Goal: Information Seeking & Learning: Learn about a topic

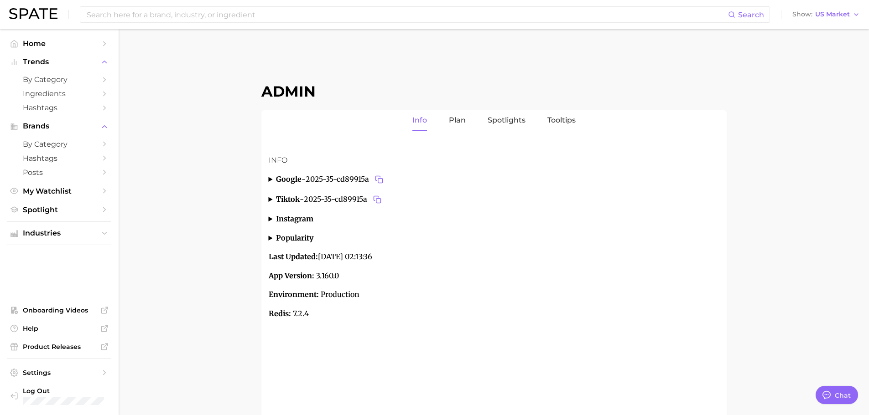
type textarea "x"
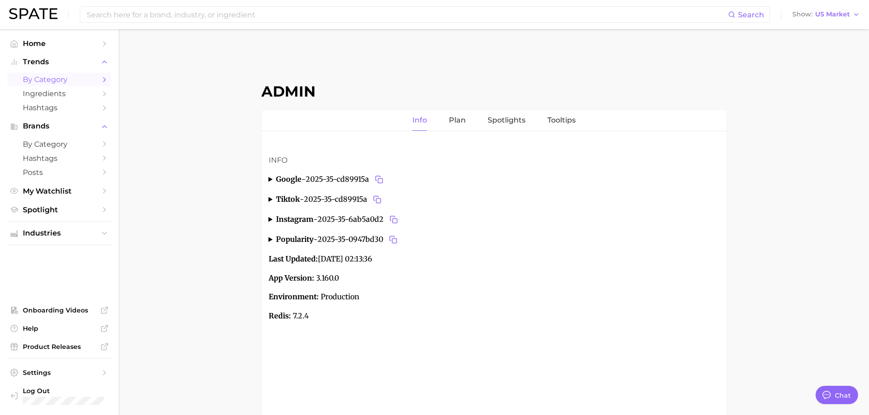
click at [41, 81] on span "by Category" at bounding box center [59, 79] width 73 height 9
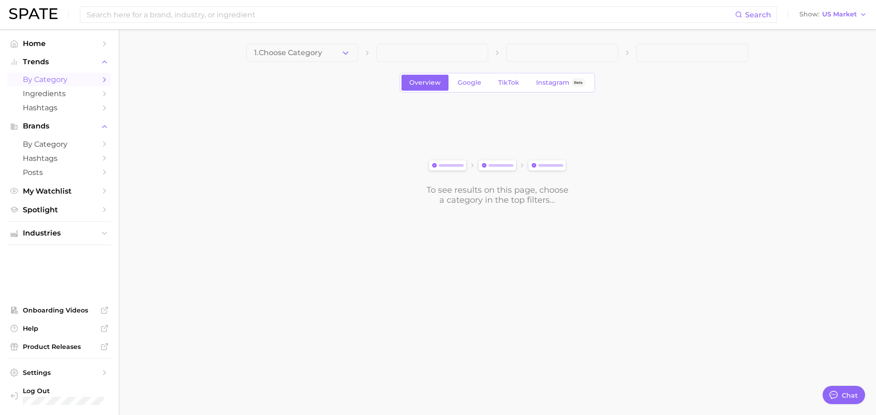
click at [342, 54] on icon "button" at bounding box center [346, 53] width 10 height 10
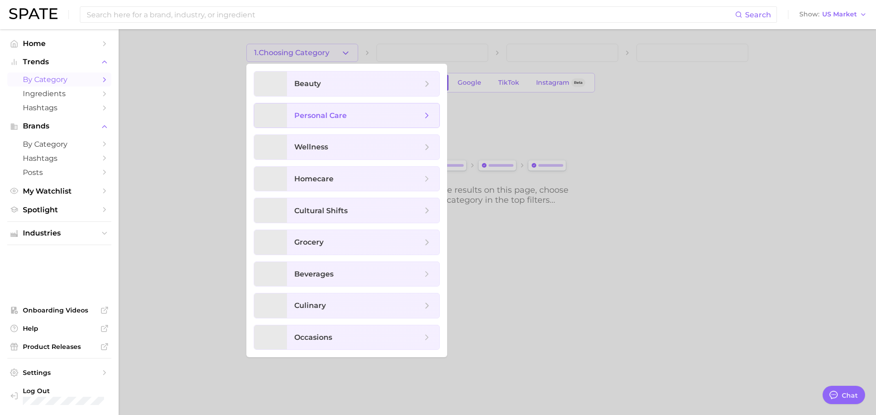
click at [327, 112] on span "personal care" at bounding box center [320, 115] width 52 height 9
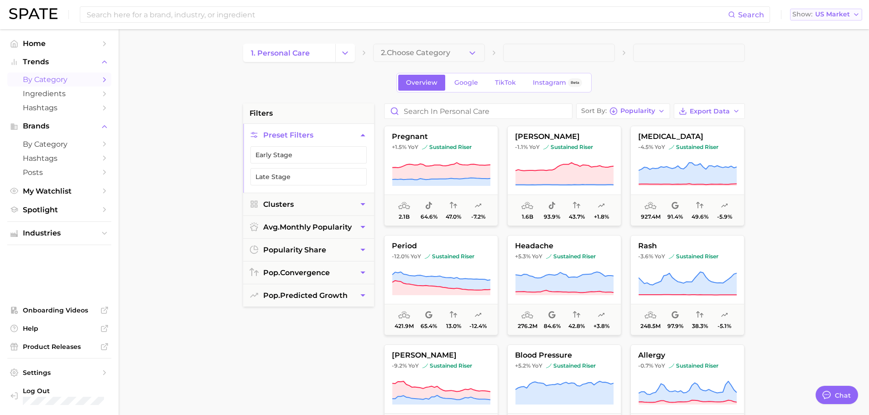
click at [831, 17] on span "US Market" at bounding box center [832, 14] width 35 height 5
click at [817, 105] on button "Global" at bounding box center [830, 112] width 80 height 16
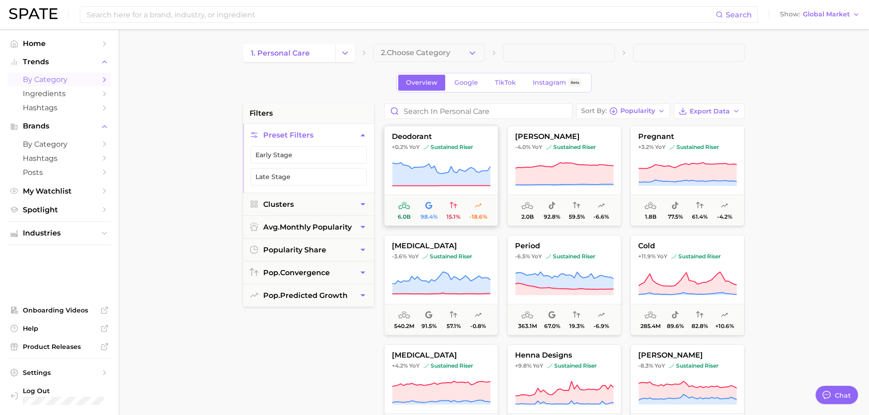
click at [444, 170] on icon at bounding box center [441, 175] width 98 height 26
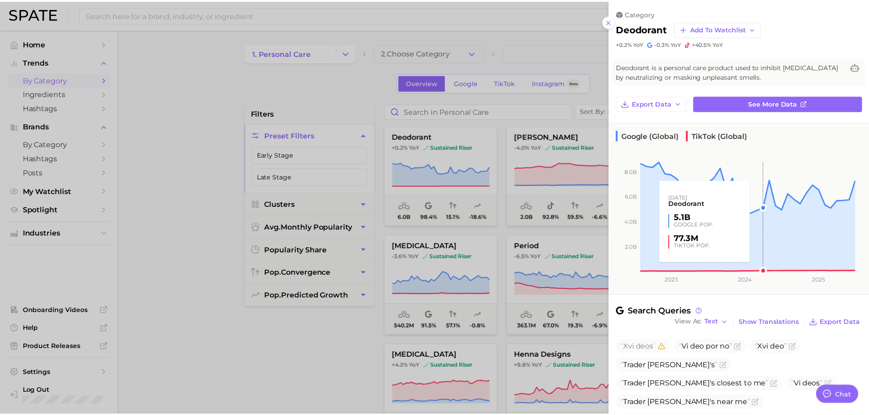
scroll to position [188, 0]
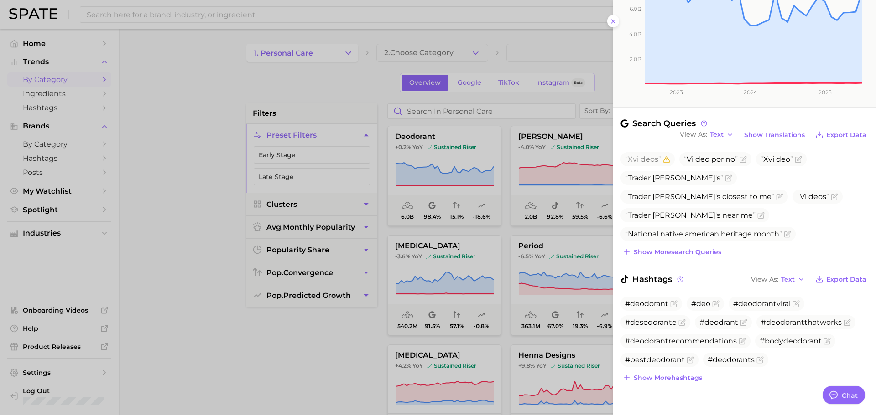
click at [435, 252] on div at bounding box center [438, 207] width 876 height 415
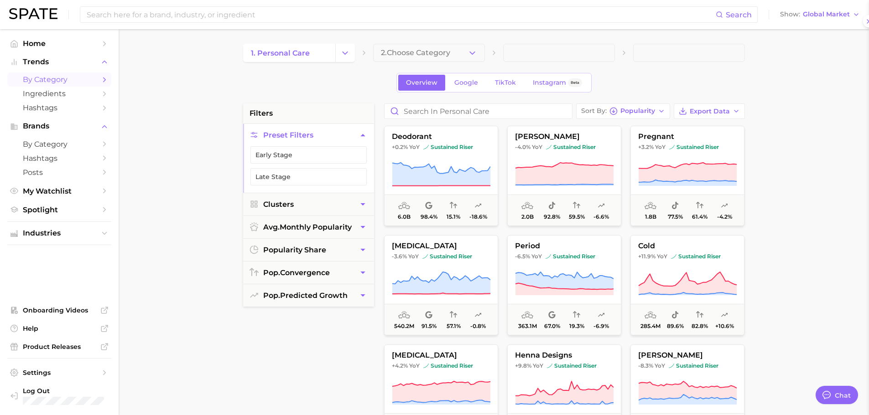
scroll to position [0, 0]
click at [816, 16] on span "Global Market" at bounding box center [826, 14] width 47 height 5
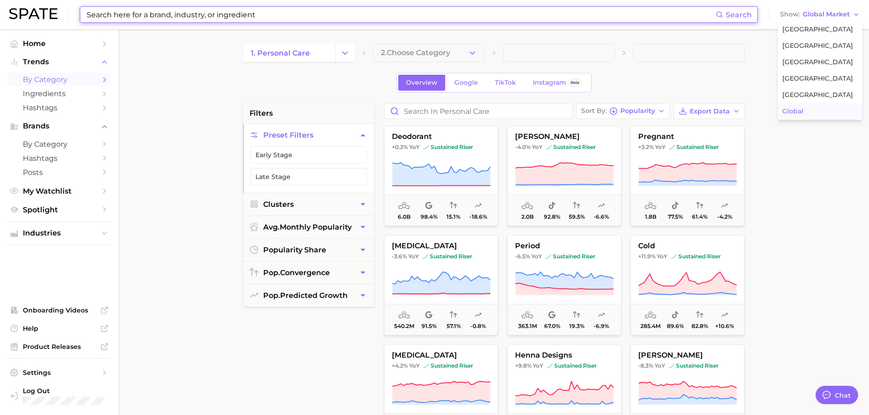
click at [180, 18] on input at bounding box center [401, 15] width 630 height 16
paste input "Urolithin A"
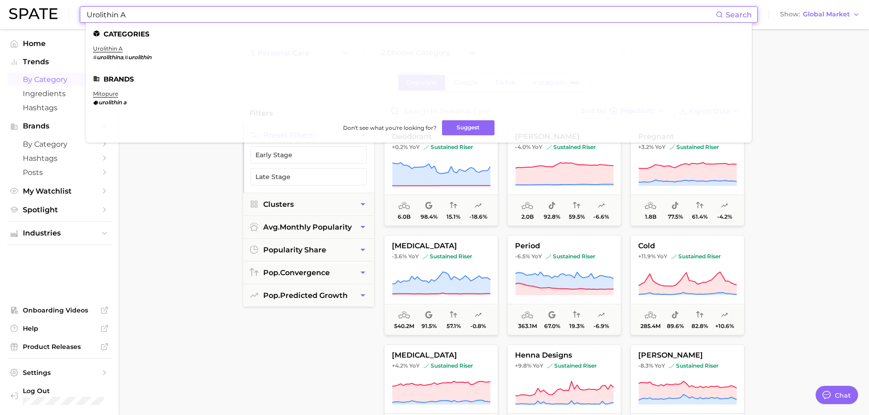
click at [212, 19] on input "Urolithin A" at bounding box center [401, 15] width 630 height 16
paste input "primer"
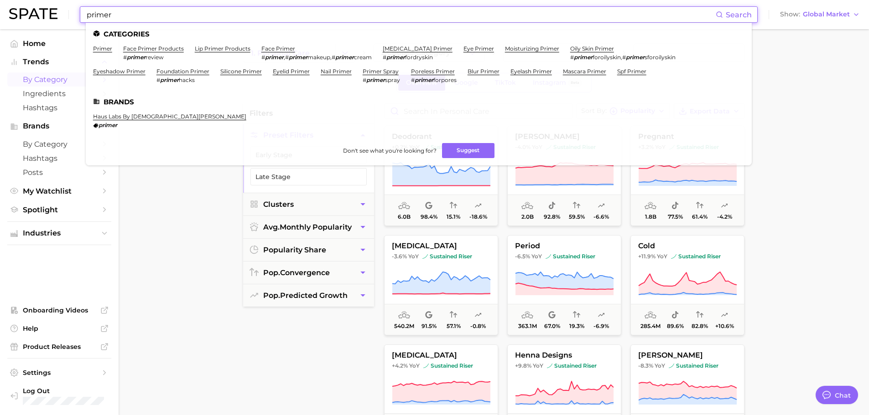
click at [146, 18] on input "primer" at bounding box center [401, 15] width 630 height 16
paste input "Body Serum"
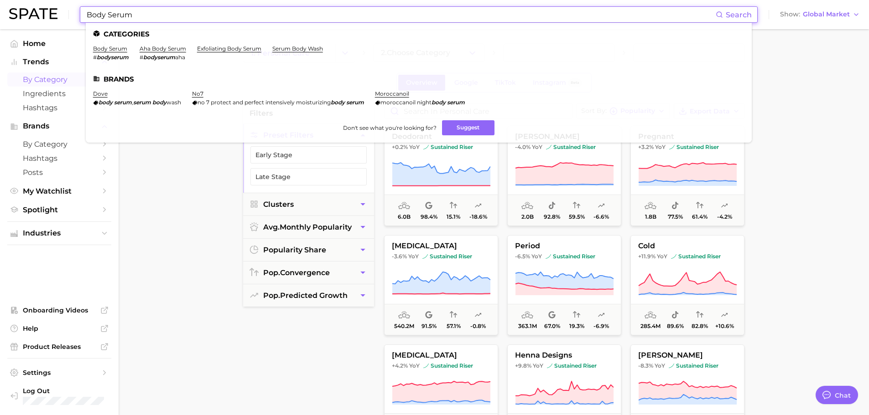
click at [150, 19] on input "Body Serum" at bounding box center [401, 15] width 630 height 16
paste input "ice crea"
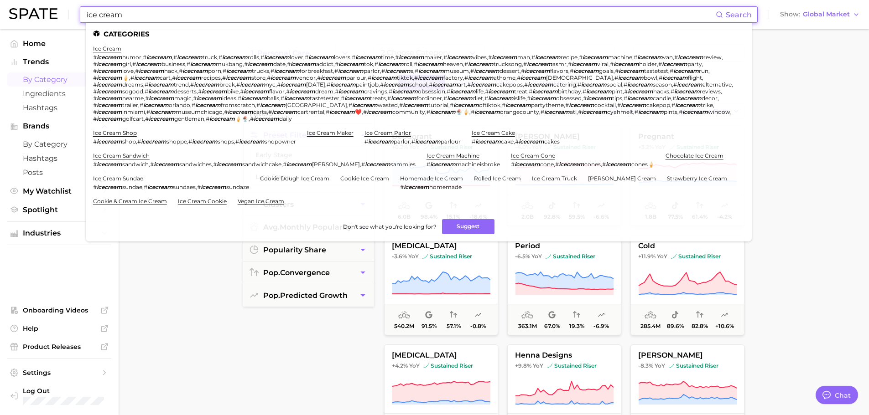
click at [162, 15] on input "ice cream" at bounding box center [401, 15] width 630 height 16
paste input "us open"
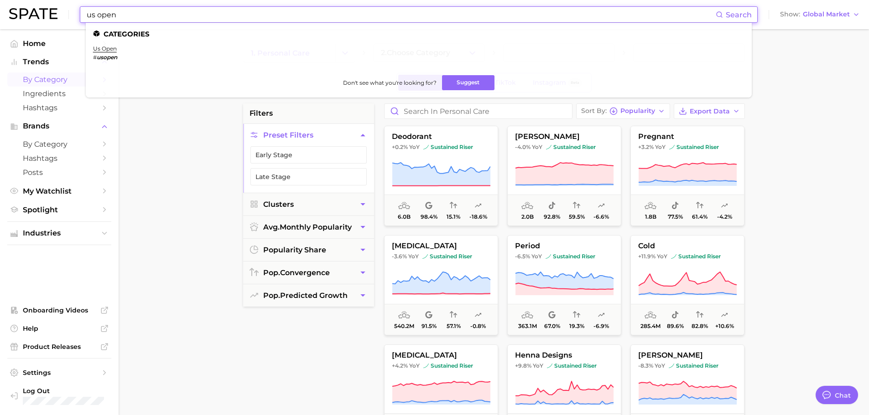
click at [194, 12] on input "us open" at bounding box center [401, 15] width 630 height 16
paste input "spf"
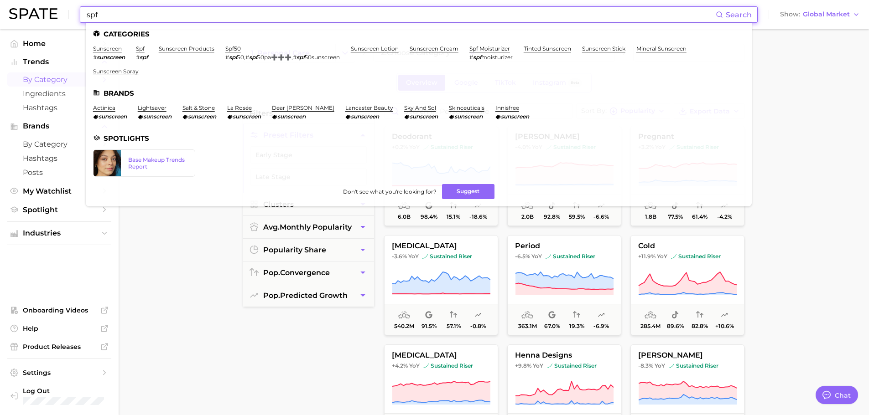
click at [252, 12] on input "spf" at bounding box center [401, 15] width 630 height 16
paste input "peptide"
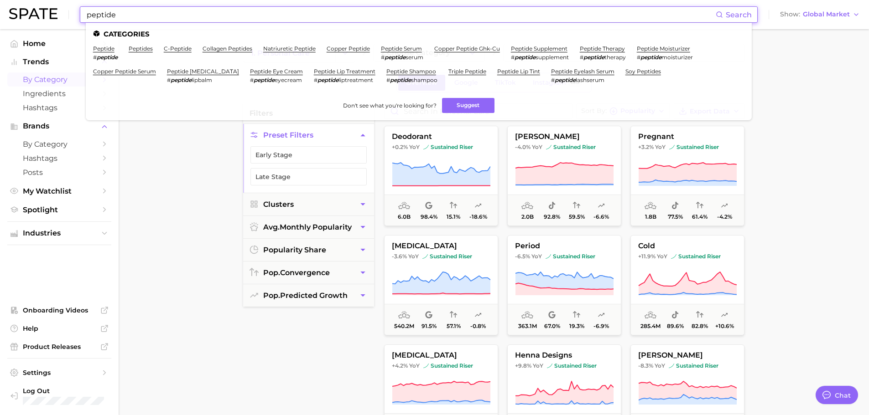
click at [205, 21] on input "peptide" at bounding box center [401, 15] width 630 height 16
paste input "dha [MEDICAL_DATA]"
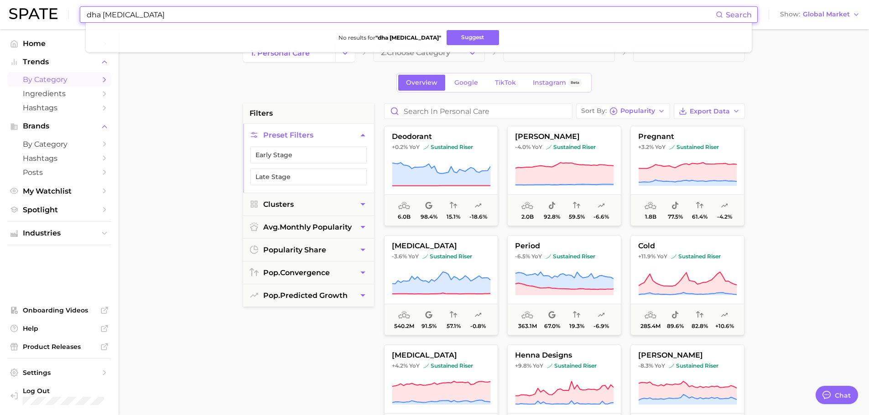
click at [140, 16] on input "dha [MEDICAL_DATA]" at bounding box center [401, 15] width 630 height 16
paste input "treatment"
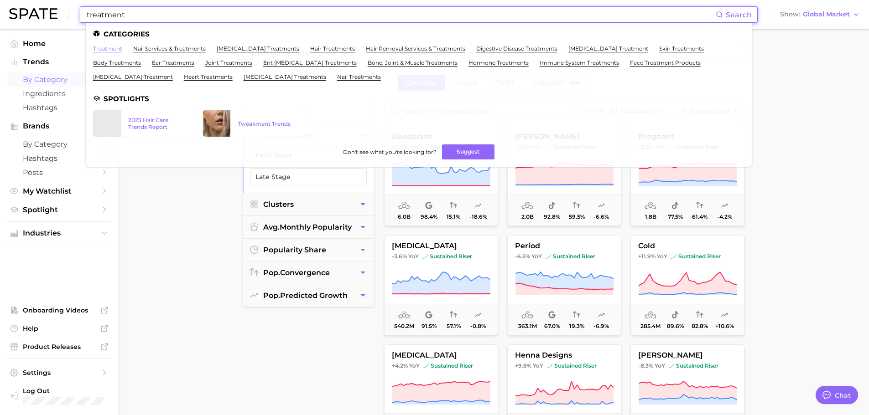
type input "treatment"
click at [114, 48] on link "treatment" at bounding box center [107, 48] width 29 height 7
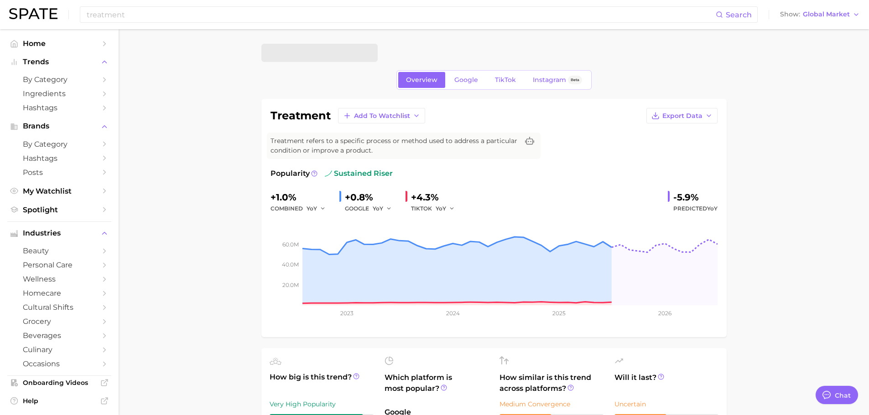
type textarea "x"
click at [175, 19] on input "treatment" at bounding box center [401, 15] width 630 height 16
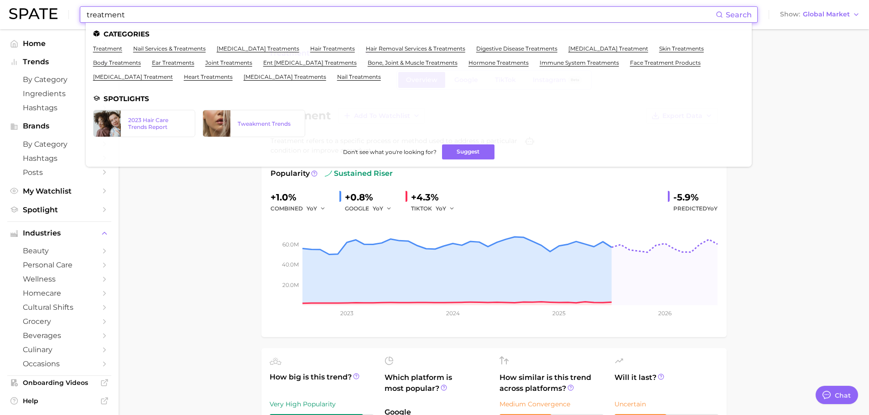
click at [175, 19] on input "treatment" at bounding box center [401, 15] width 630 height 16
paste input "[MEDICAL_DATA]"
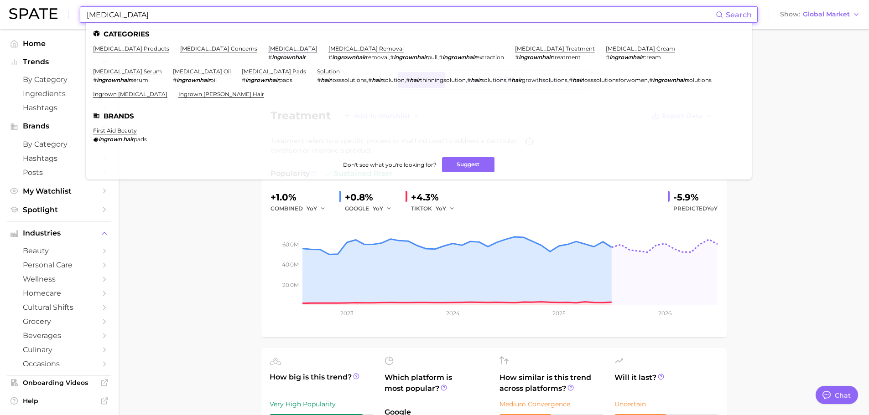
click at [185, 12] on input "[MEDICAL_DATA]" at bounding box center [401, 15] width 630 height 16
paste input "menopause"
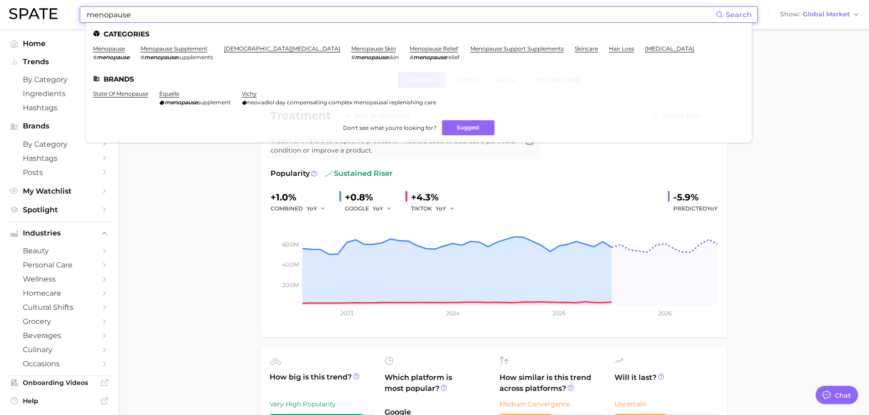
click at [177, 16] on input "menopause" at bounding box center [401, 15] width 630 height 16
paste input "natural"
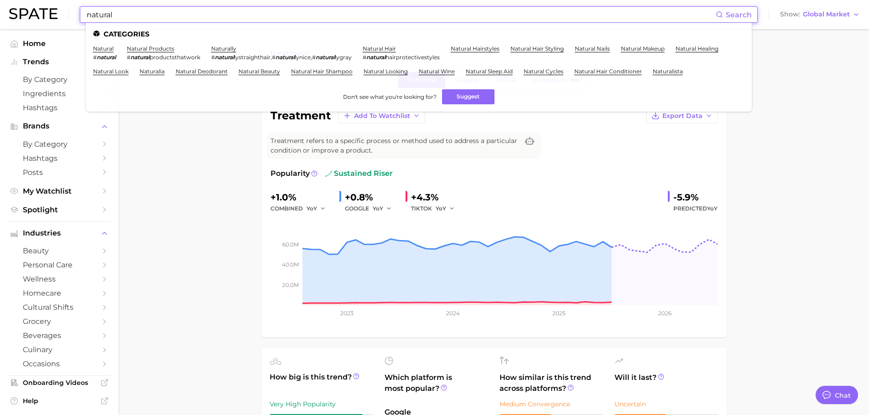
click at [176, 25] on ul "Categories natural # natural natural products # natural productsthatwork natura…" at bounding box center [419, 67] width 666 height 89
click at [175, 16] on input "natural" at bounding box center [401, 15] width 630 height 16
paste input "oatmilk"
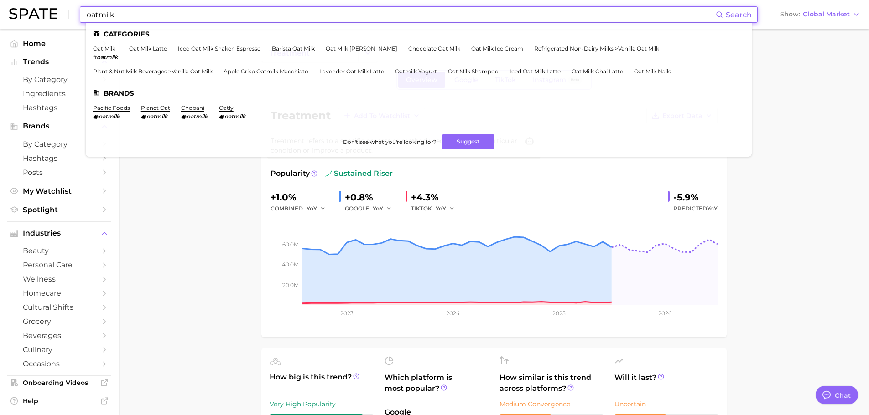
click at [231, 16] on input "oatmilk" at bounding box center [401, 15] width 630 height 16
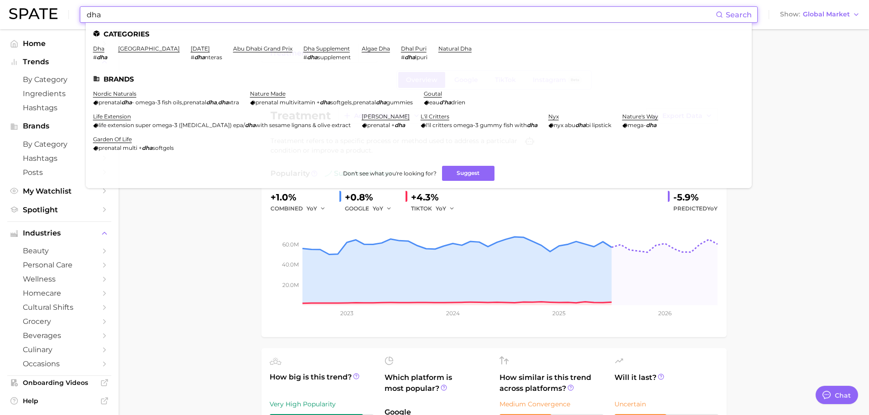
click at [103, 55] on em "dha" at bounding box center [102, 57] width 10 height 7
click at [103, 19] on input "dha" at bounding box center [401, 15] width 630 height 16
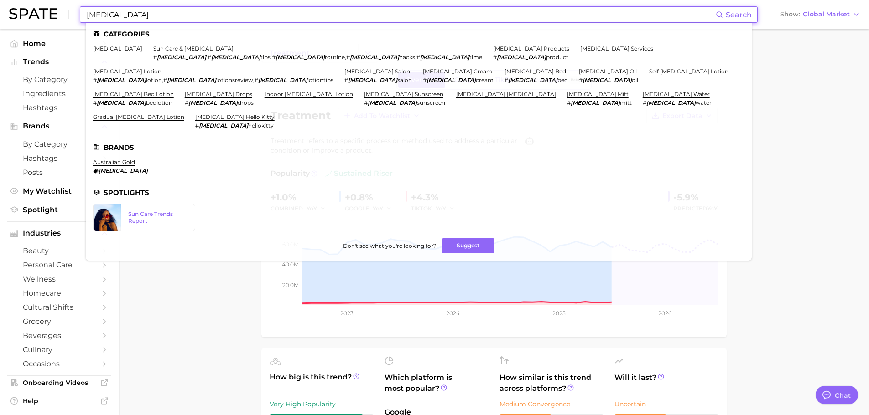
click at [235, 12] on input "[MEDICAL_DATA]" at bounding box center [401, 15] width 630 height 16
type input "v"
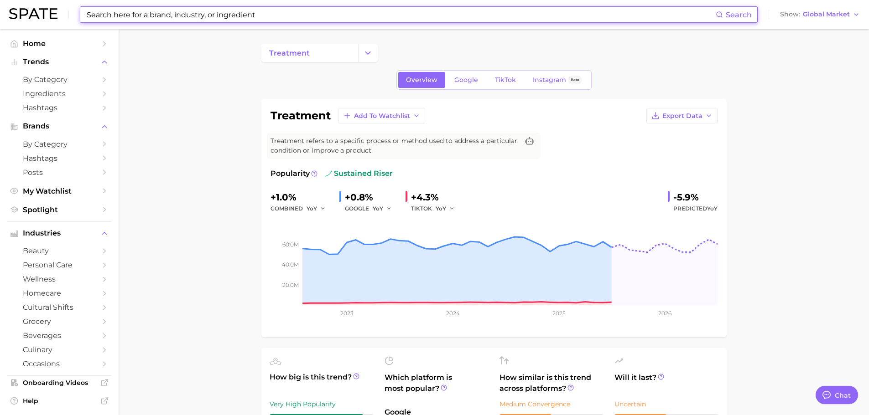
paste input "skinirritation"
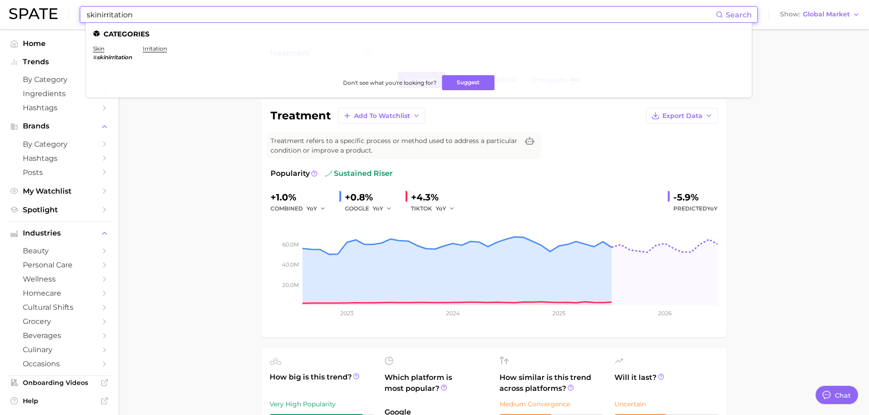
click at [101, 15] on input "skinirritation" at bounding box center [401, 15] width 630 height 16
click at [246, 16] on input "skin irritation" at bounding box center [401, 15] width 630 height 16
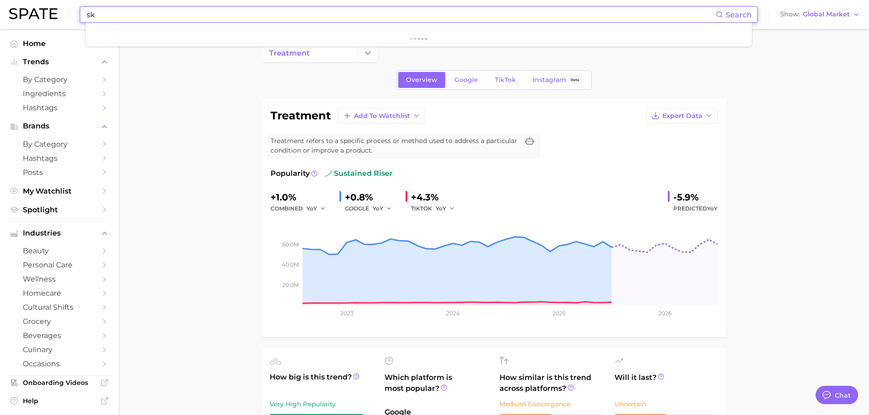
type input "s"
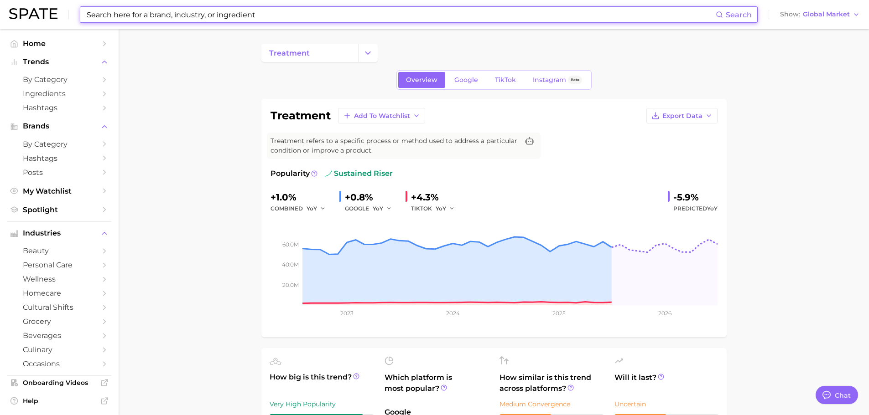
paste input "tiktokmademebuyit"
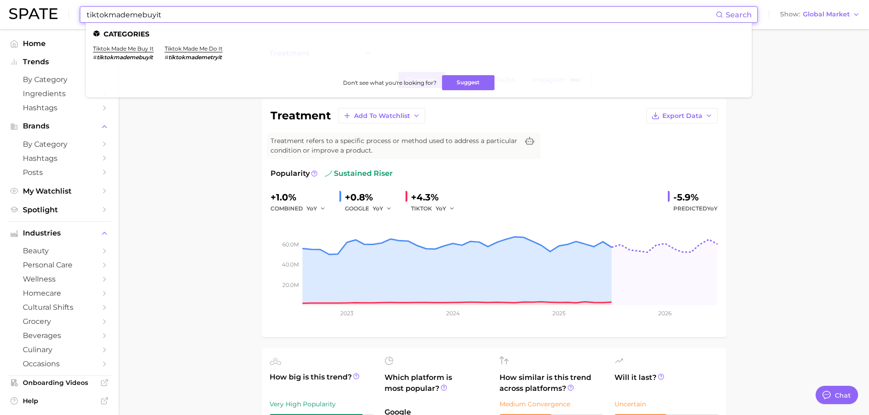
click at [238, 12] on input "tiktokmademebuyit" at bounding box center [401, 15] width 630 height 16
paste input "italiansummer"
click at [110, 16] on input "italiansummer" at bounding box center [401, 15] width 630 height 16
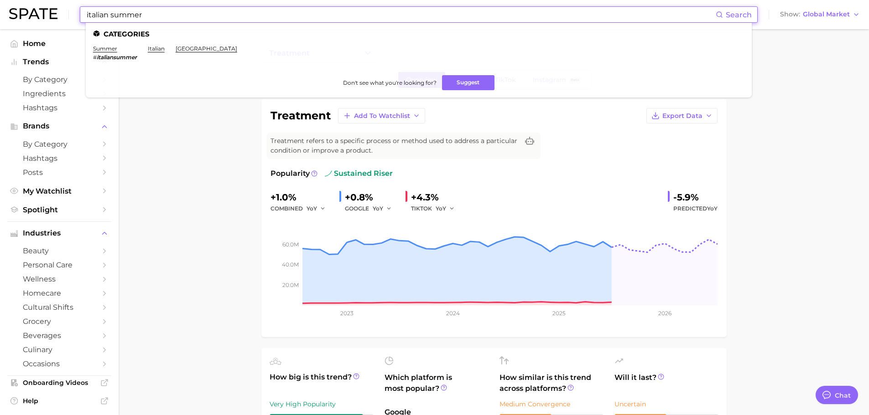
click at [173, 11] on input "italian summer" at bounding box center [401, 15] width 630 height 16
click at [231, 13] on input "skin blemish" at bounding box center [401, 15] width 630 height 16
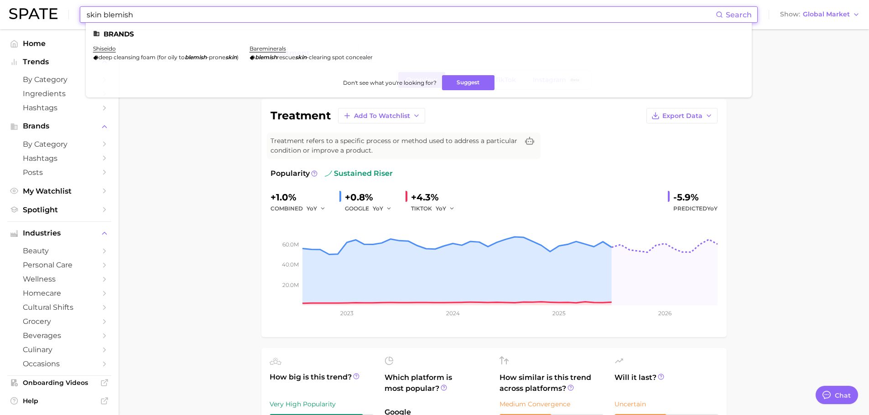
click at [231, 13] on input "skin blemish" at bounding box center [401, 15] width 630 height 16
paste input "[PERSON_NAME]"
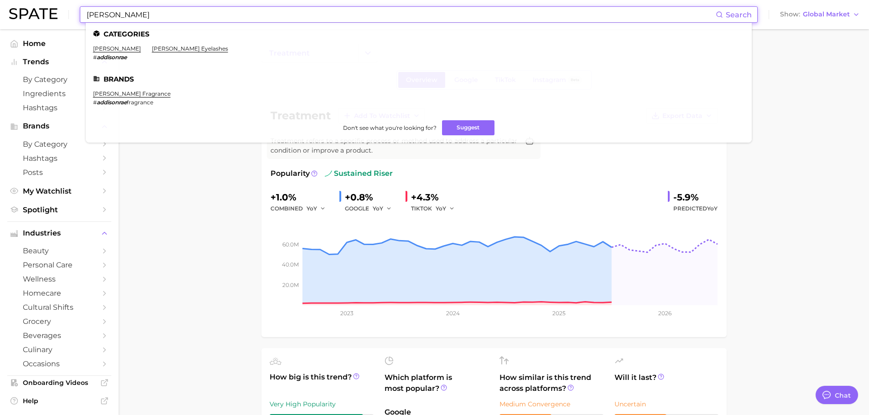
click at [260, 19] on input "[PERSON_NAME]" at bounding box center [401, 15] width 630 height 16
paste input "[MEDICAL_DATA] [MEDICAL_DATA] dinucleotid"
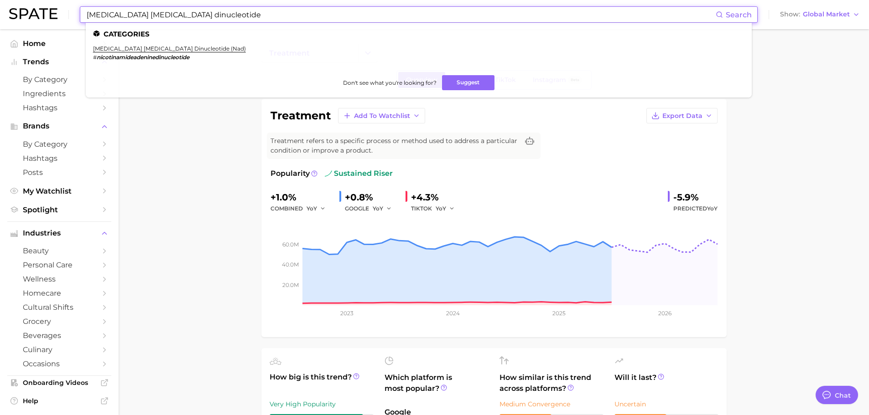
click at [249, 12] on input "[MEDICAL_DATA] [MEDICAL_DATA] dinucleotide" at bounding box center [401, 15] width 630 height 16
paste input "false lashes"
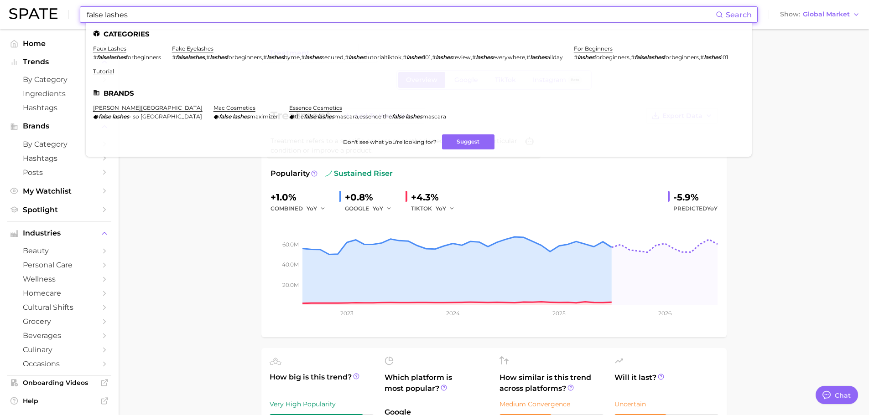
click at [159, 17] on input "false lashes" at bounding box center [401, 15] width 630 height 16
paste input "[PERSON_NAME]"
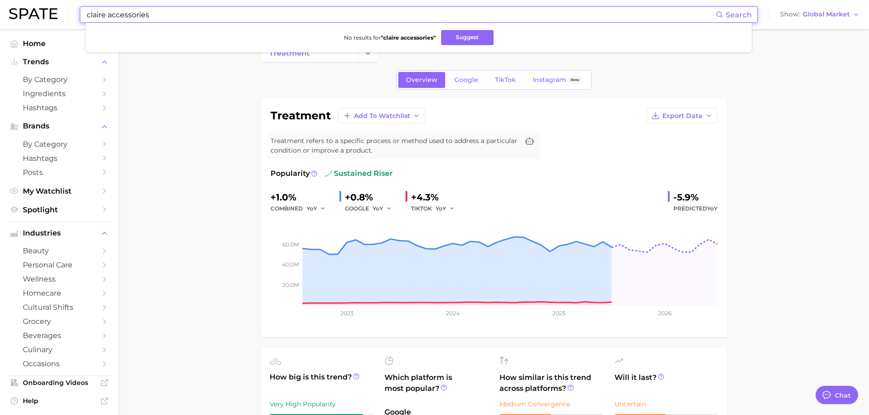
click at [228, 17] on input "claire accessories" at bounding box center [401, 15] width 630 height 16
paste input "Old Spice"
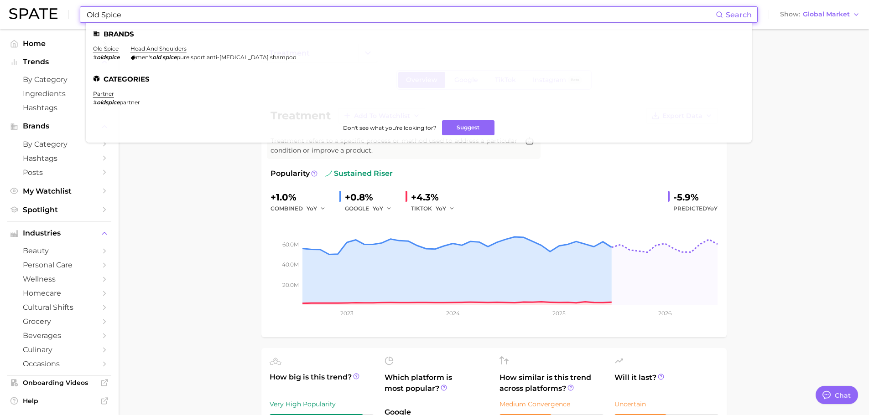
click at [191, 16] on input "Old Spice" at bounding box center [401, 15] width 630 height 16
paste input "#skinblemish"
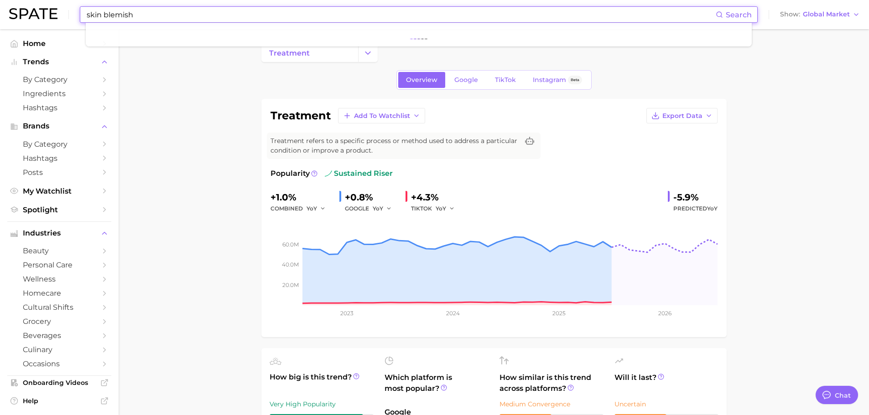
click at [164, 17] on input "skin blemish" at bounding box center [401, 15] width 630 height 16
paste input "anti-static hair bru"
type input "anti-static hair brush"
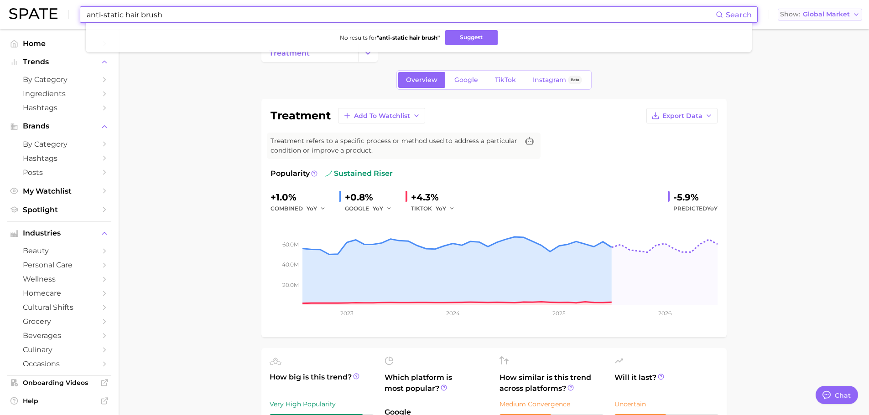
click at [829, 10] on button "Show Global Market" at bounding box center [819, 15] width 84 height 12
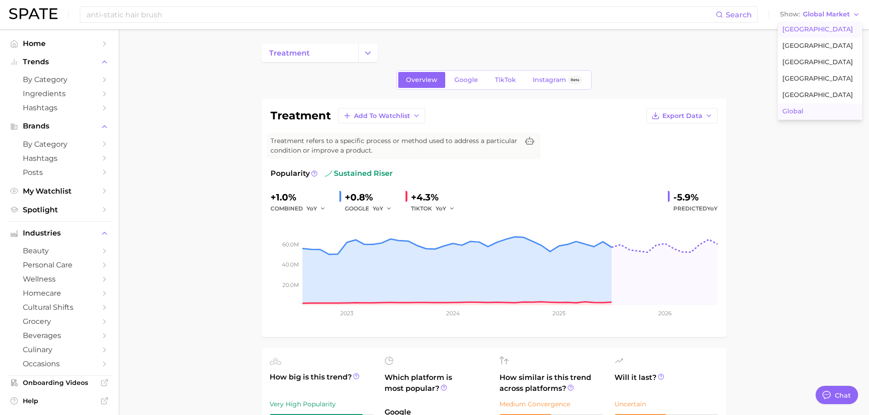
click at [811, 30] on span "[GEOGRAPHIC_DATA]" at bounding box center [817, 30] width 71 height 8
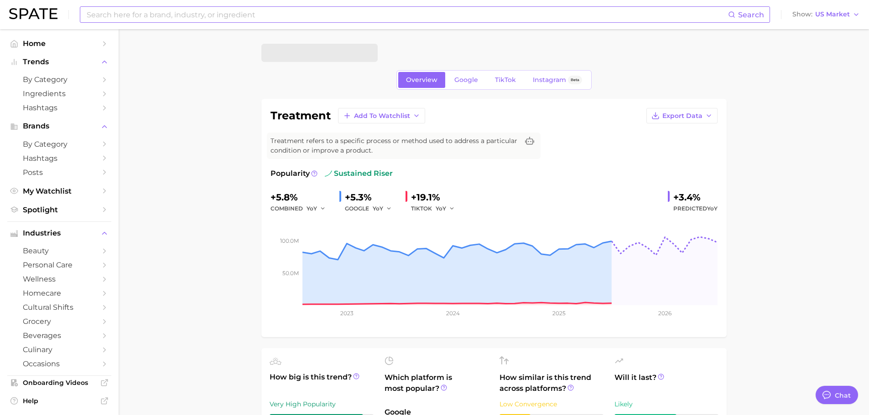
click at [425, 12] on input at bounding box center [407, 15] width 642 height 16
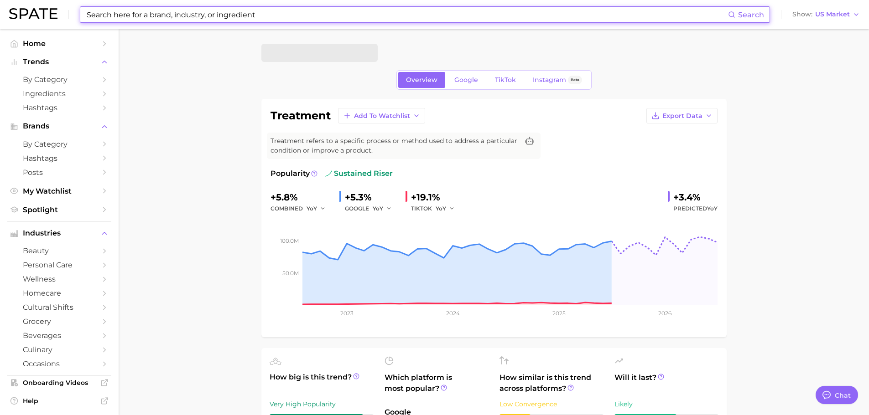
paste input "anti-static hair brush"
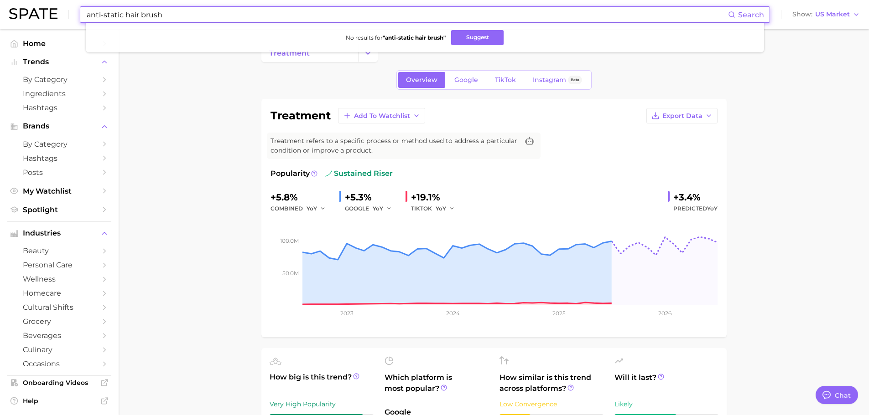
click at [124, 14] on input "anti-static hair brush" at bounding box center [407, 15] width 642 height 16
drag, startPoint x: 124, startPoint y: 14, endPoint x: 255, endPoint y: 10, distance: 131.4
click at [255, 10] on input "anti-static hair brush" at bounding box center [407, 15] width 642 height 16
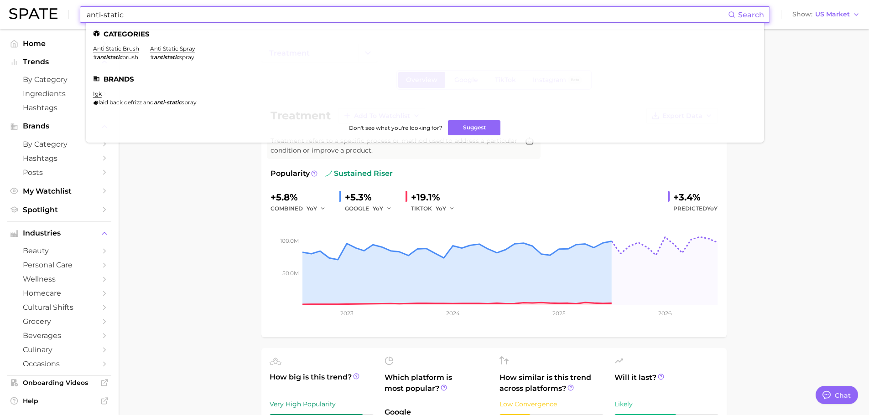
type input "anti-static"
click at [146, 16] on input "anti-static" at bounding box center [407, 15] width 642 height 16
